Goal: Information Seeking & Learning: Check status

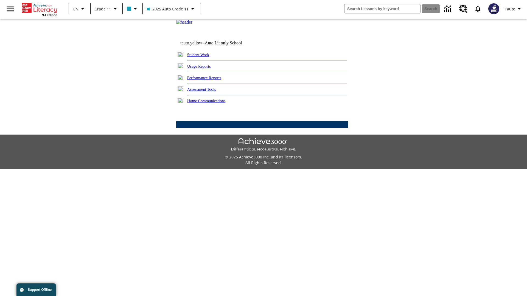
click at [203, 69] on link "Usage Reports" at bounding box center [199, 66] width 24 height 4
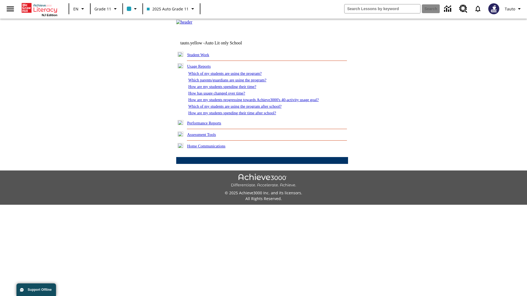
click at [231, 76] on link "Which of my students are using the program?" at bounding box center [224, 73] width 73 height 4
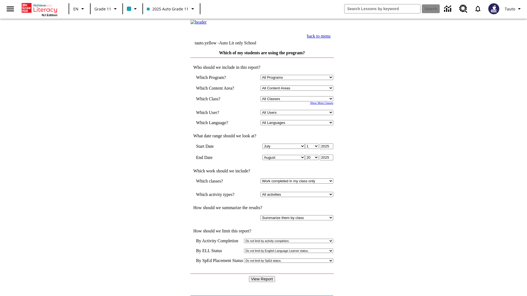
click at [298, 102] on select "Select a Class: All Classes 2025 Auto Grade 11 205 Auto Grade 11 Room 123 Empty…" at bounding box center [297, 98] width 73 height 5
select select "11133141"
click at [298, 115] on select "All Users Puma, Sautoen Puma, Sautoes Puma, Sautoss Twoclasses, Sautoen Twoscho…" at bounding box center [297, 112] width 73 height 5
select select "21437114"
click at [262, 276] on input "View Report" at bounding box center [262, 279] width 26 height 6
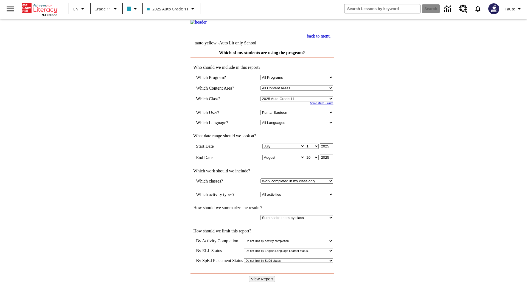
click at [331, 38] on link "back to menu" at bounding box center [319, 36] width 24 height 5
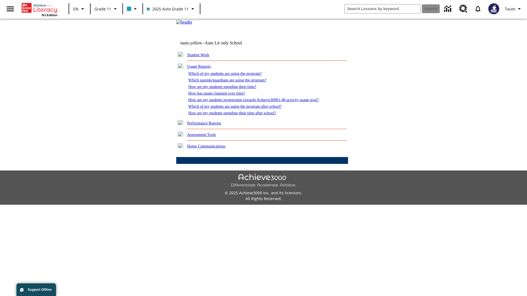
click at [233, 82] on link "Which parents/guardians are using the program?" at bounding box center [227, 80] width 78 height 4
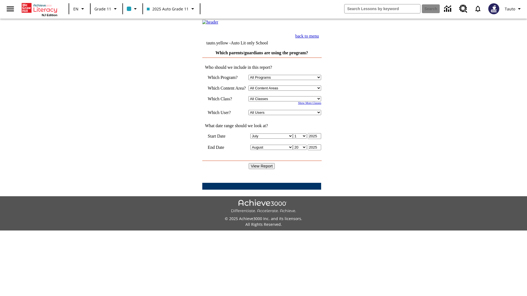
click at [287, 102] on select "Select a Class: All Classes 2025 Auto Grade 11 205 Auto Grade 11 Room 123 Empty…" at bounding box center [284, 98] width 73 height 5
select select "11133141"
click at [287, 115] on select "All Users Puma, Sautoen Puma, Sautoes Puma, Sautoss Twoclasses, Sautoen Twoclas…" at bounding box center [284, 112] width 73 height 5
select select "21437114"
click at [262, 169] on input "View Report" at bounding box center [262, 166] width 26 height 6
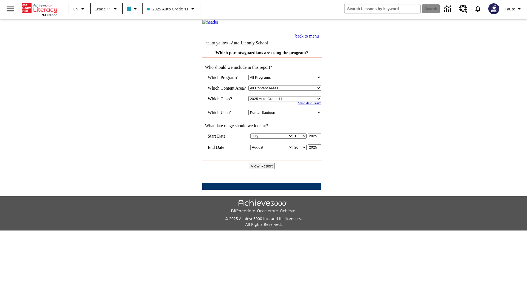
click at [319, 38] on link "back to menu" at bounding box center [307, 36] width 24 height 5
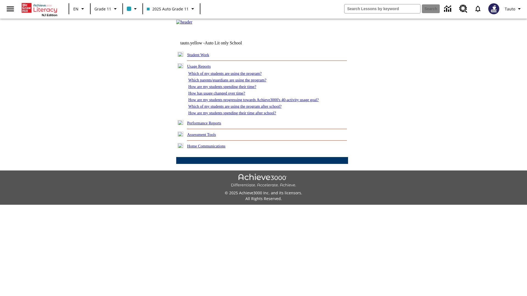
click at [228, 89] on link "How are my students spending their time?" at bounding box center [222, 87] width 68 height 4
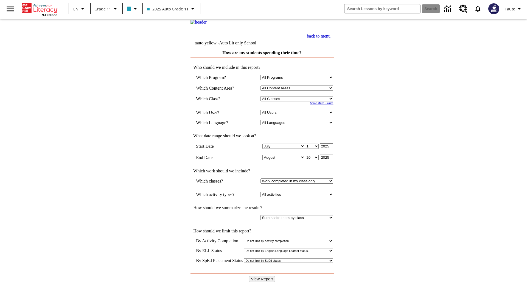
click at [298, 102] on select "Select a Class: All Classes 2025 Auto Grade 11 205 Auto Grade 11 Room 123 Empty…" at bounding box center [297, 98] width 73 height 5
select select "11133141"
click at [298, 115] on select "All Users Puma, Sautoen Puma, Sautoes Puma, Sautoss Twoclasses, Sautoen Twoscho…" at bounding box center [297, 112] width 73 height 5
select select "21437114"
click at [262, 276] on input "View Report" at bounding box center [262, 279] width 26 height 6
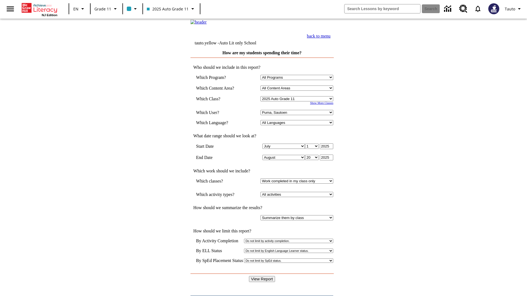
click at [331, 38] on link "back to menu" at bounding box center [319, 36] width 24 height 5
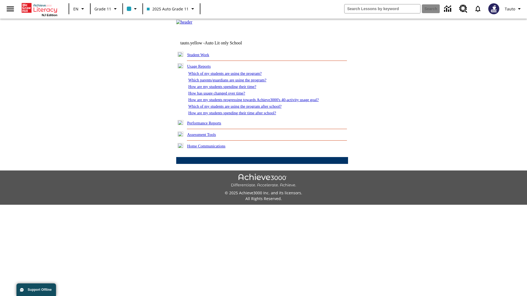
click at [221, 96] on link "How has usage changed over time?" at bounding box center [216, 93] width 57 height 4
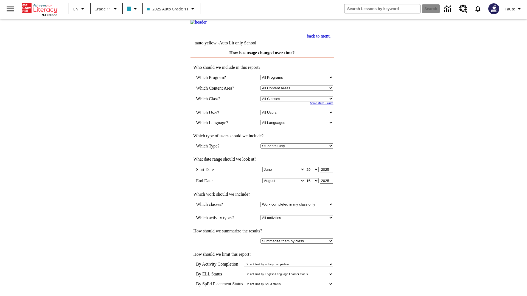
click at [298, 102] on select "Select a Class: All Classes 2025 Auto Grade 11 205 Auto Grade 11 Room 123 Empty…" at bounding box center [297, 98] width 73 height 5
select select "11133141"
select select "21437114"
click at [331, 38] on link "back to menu" at bounding box center [319, 36] width 24 height 5
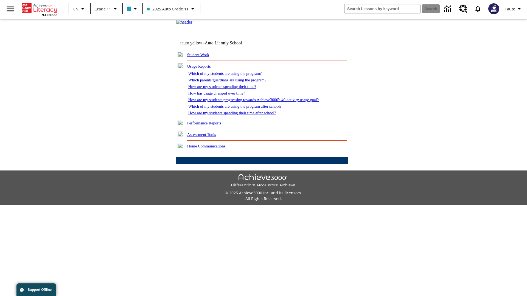
click at [263, 102] on link "How are my students progressing towards Achieve3000's 40-activity usage goal?" at bounding box center [253, 100] width 130 height 4
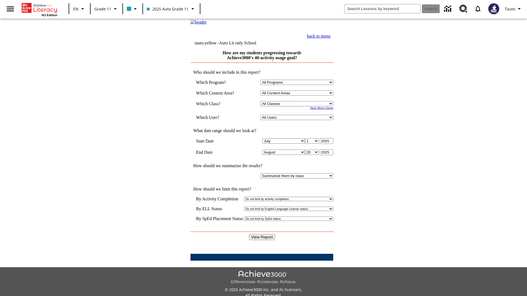
click at [298, 107] on select "Select a Class: All Classes 2025 Auto Grade 11 205 Auto Grade 11 Room 123 Empty…" at bounding box center [297, 103] width 73 height 5
select select "11133141"
click at [298, 120] on select "All Users Puma, Sautoen Puma, Sautoes Puma, Sautoss Twoclasses, Sautoen Twoscho…" at bounding box center [297, 117] width 73 height 5
select select "21437114"
click at [262, 234] on input "View Report" at bounding box center [262, 237] width 26 height 6
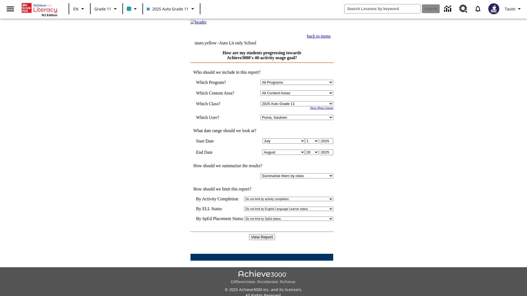
click at [331, 38] on link "back to menu" at bounding box center [319, 36] width 24 height 5
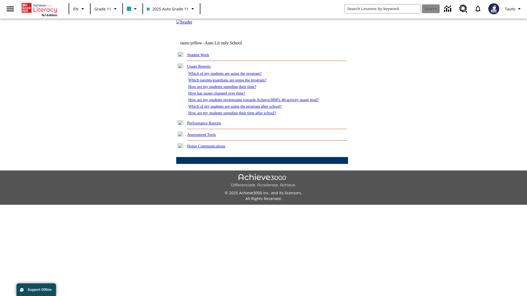
click at [242, 109] on link "Which of my students are using the program after school?" at bounding box center [234, 106] width 93 height 4
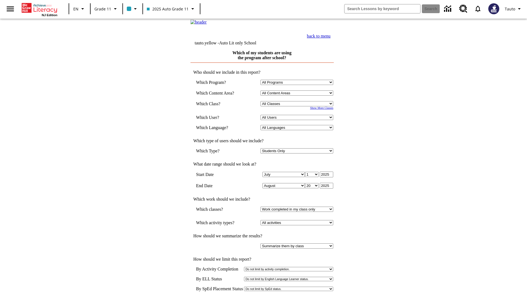
click at [298, 107] on select "Select a Class: All Classes 2025 Auto Grade 11 205 Auto Grade 11 Room 123 Empty…" at bounding box center [297, 103] width 73 height 5
select select "11133141"
click at [298, 120] on select "All Users Puma, Sautoen Puma, Sautoes Puma, Sautoss Twoclasses, Sautoen Twoscho…" at bounding box center [297, 117] width 73 height 5
select select "21437114"
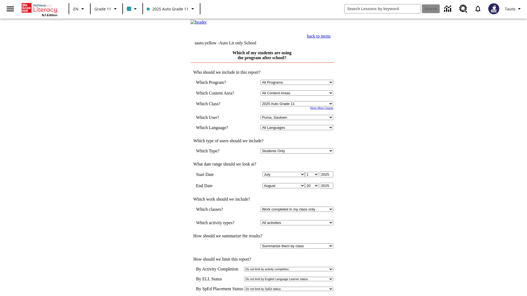
scroll to position [1, 0]
click at [331, 38] on link "back to menu" at bounding box center [319, 35] width 24 height 5
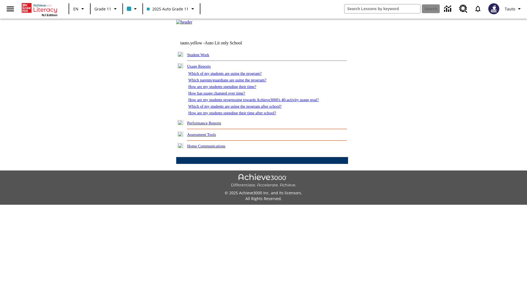
click at [239, 115] on link "How are my students spending their time after school?" at bounding box center [232, 113] width 88 height 4
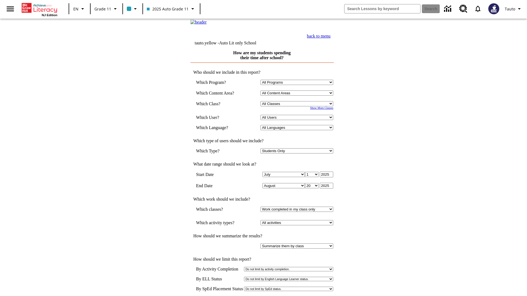
click at [298, 107] on select "Select a Class: All Classes 2025 Auto Grade 11 205 Auto Grade 11 Room 123 Empty…" at bounding box center [297, 103] width 73 height 5
select select "11133141"
click at [298, 120] on select "All Users Puma, Sautoen Puma, Sautoes Puma, Sautoss Twoclasses, Sautoen Twoscho…" at bounding box center [297, 117] width 73 height 5
select select "21437114"
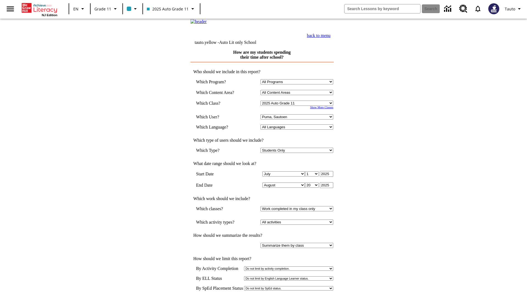
click at [331, 38] on link "back to menu" at bounding box center [319, 35] width 24 height 5
